Goal: Information Seeking & Learning: Learn about a topic

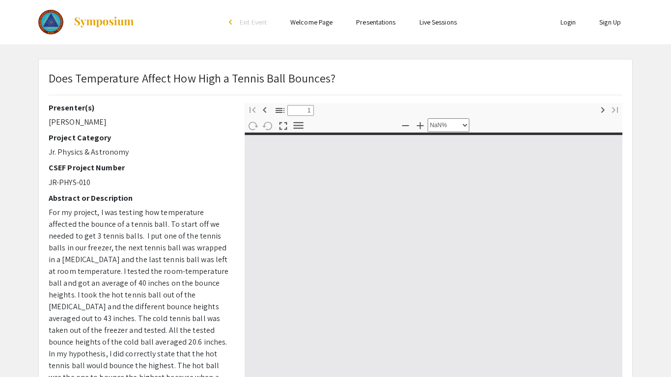
select select "custom"
type input "0"
select select "custom"
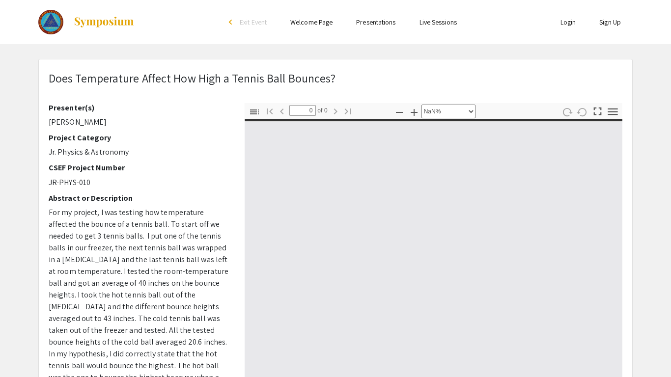
type input "1"
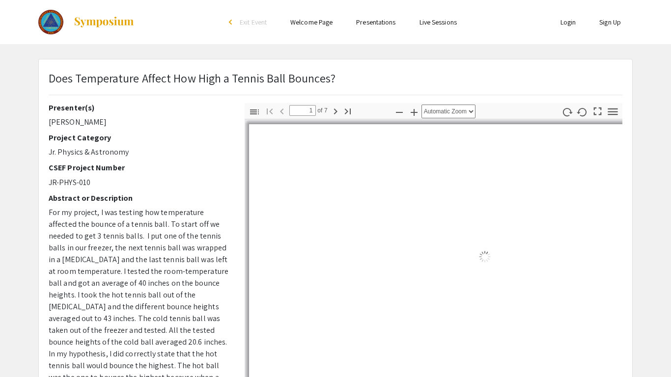
select select "auto"
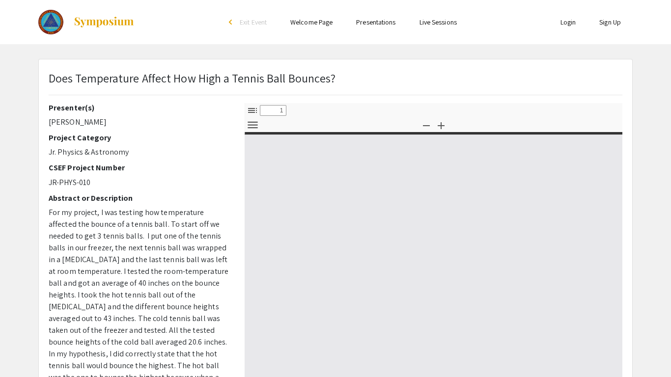
select select "custom"
type input "0"
select select "custom"
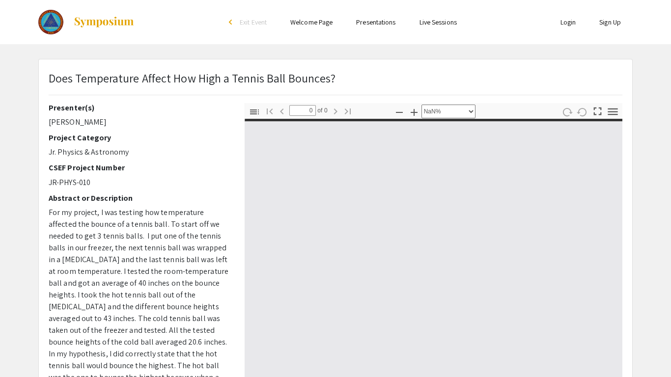
scroll to position [172, 0]
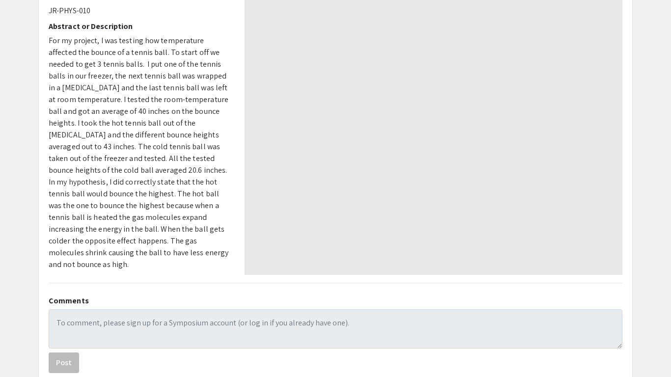
type input "1"
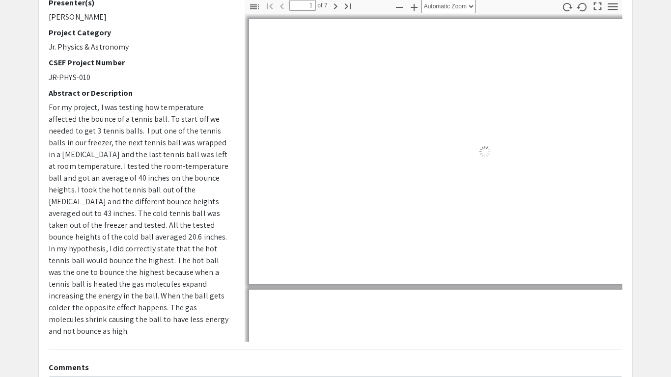
select select "auto"
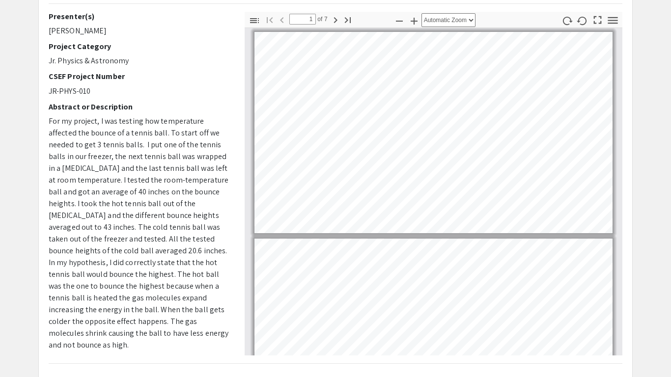
scroll to position [92, 0]
drag, startPoint x: 51, startPoint y: 272, endPoint x: 145, endPoint y: 333, distance: 112.7
click at [145, 333] on p "For my project, I was testing how temperature affected the bounce of a tennis b…" at bounding box center [139, 233] width 181 height 236
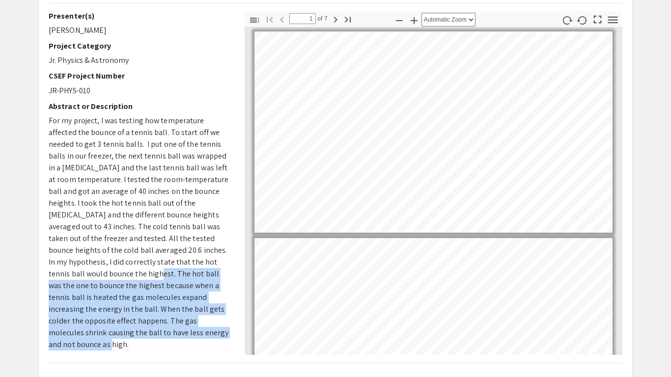
drag, startPoint x: 133, startPoint y: 332, endPoint x: 46, endPoint y: 273, distance: 105.5
click at [46, 273] on div "Presenter(s) Lucas Miller Project Category Jr. Physics & Astronomy CSEF Project…" at bounding box center [139, 183] width 196 height 344
copy span "The hot ball was the one to bounce the highest because when a tennis ball is he…"
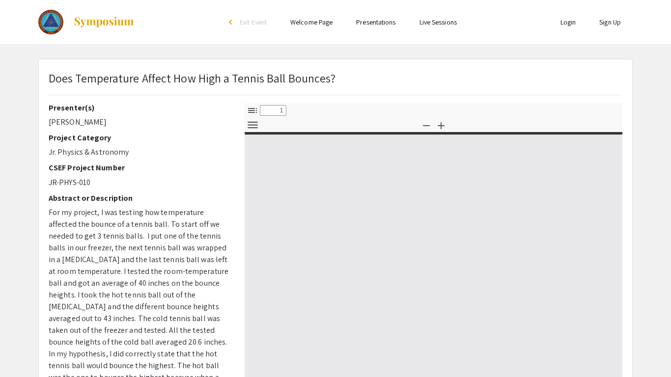
select select "custom"
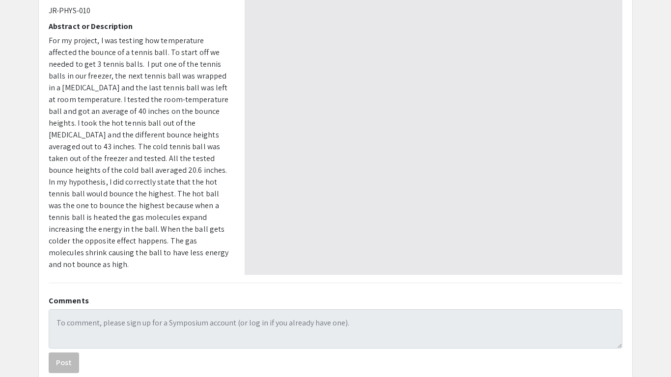
type input "0"
select select "auto"
type input "1"
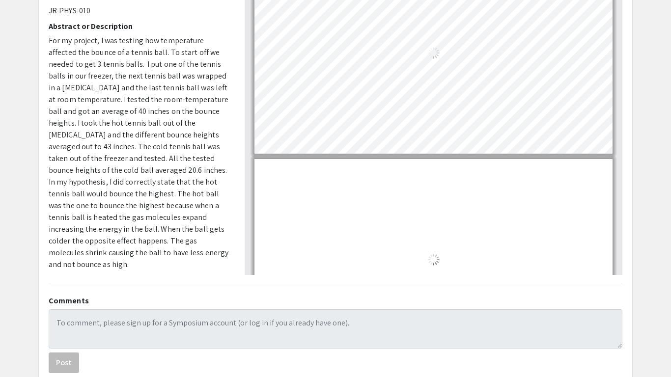
select select "auto"
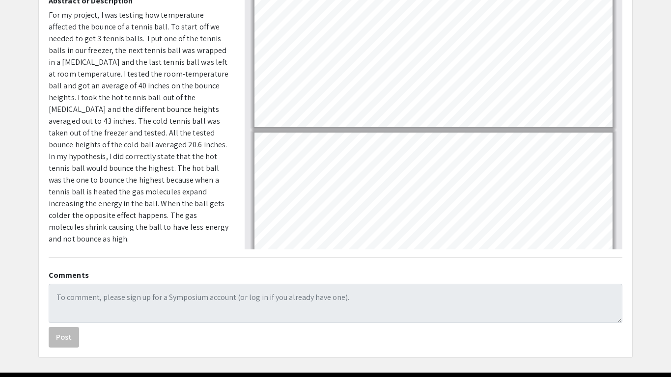
scroll to position [197, 0]
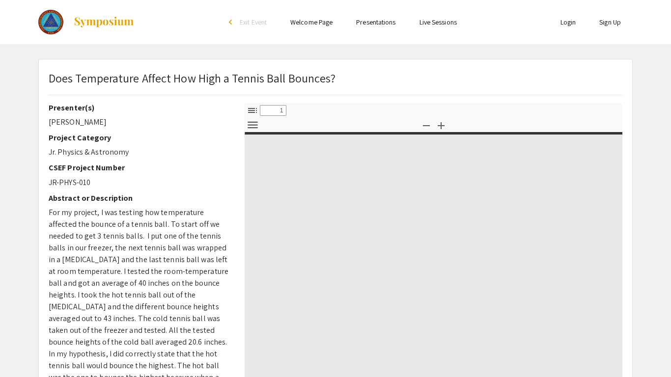
select select "custom"
type input "0"
select select "custom"
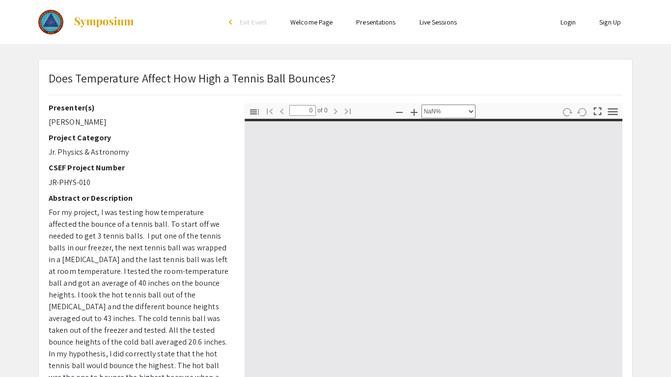
scroll to position [172, 0]
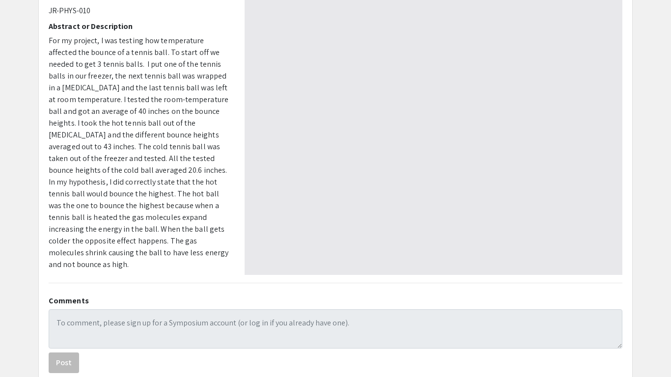
type input "1"
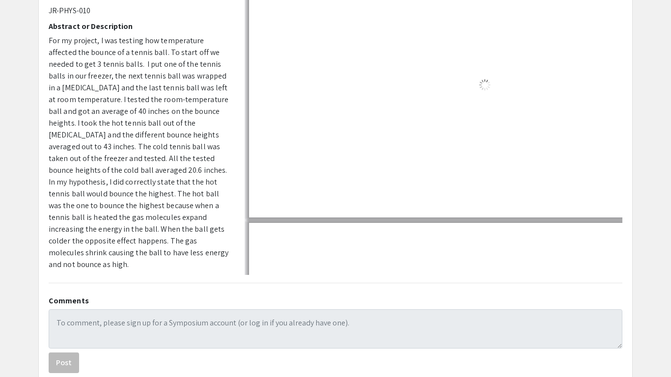
select select "auto"
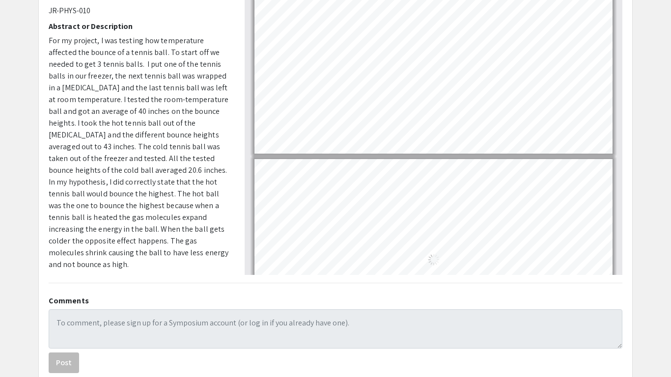
scroll to position [1, 0]
